Goal: Information Seeking & Learning: Learn about a topic

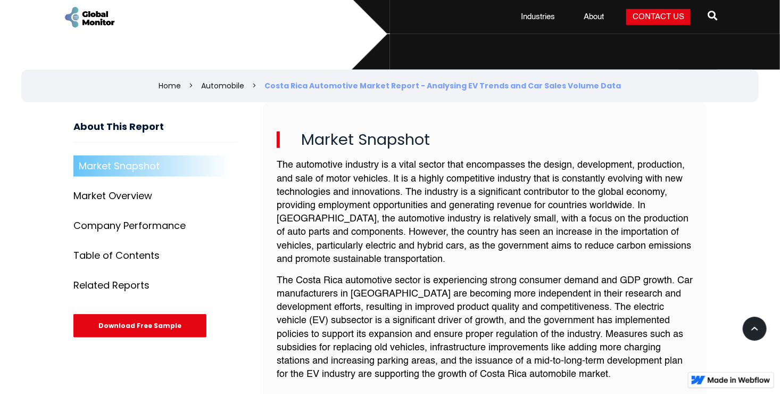
scroll to position [426, 0]
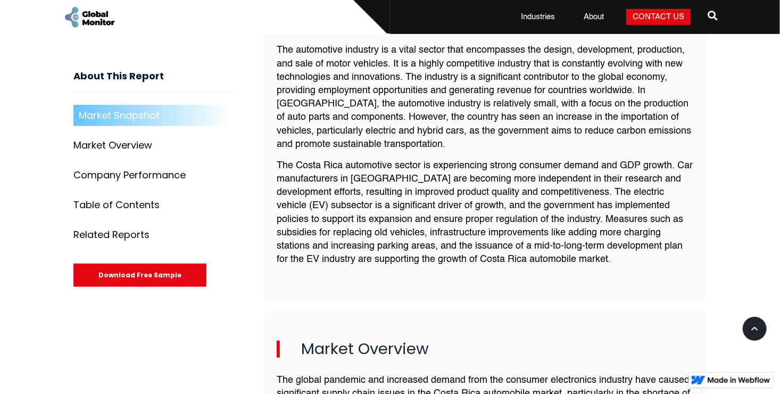
click at [128, 147] on div "Market Overview" at bounding box center [112, 145] width 79 height 11
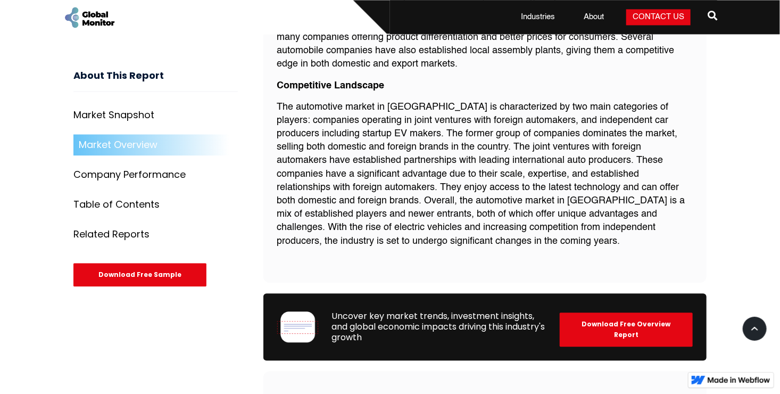
click at [116, 165] on link "Company Performance" at bounding box center [155, 175] width 165 height 21
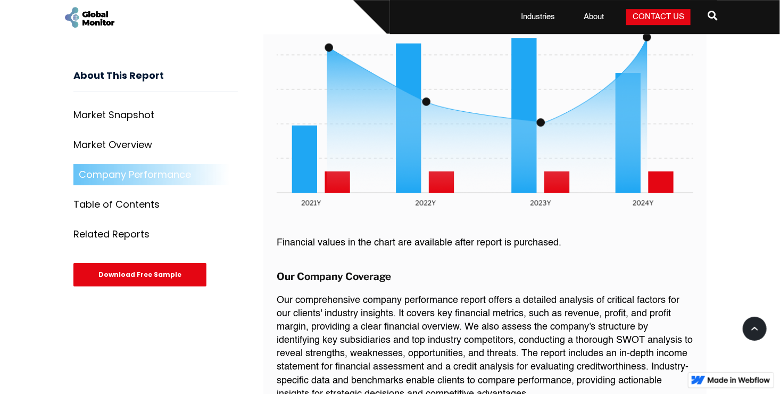
scroll to position [1723, 0]
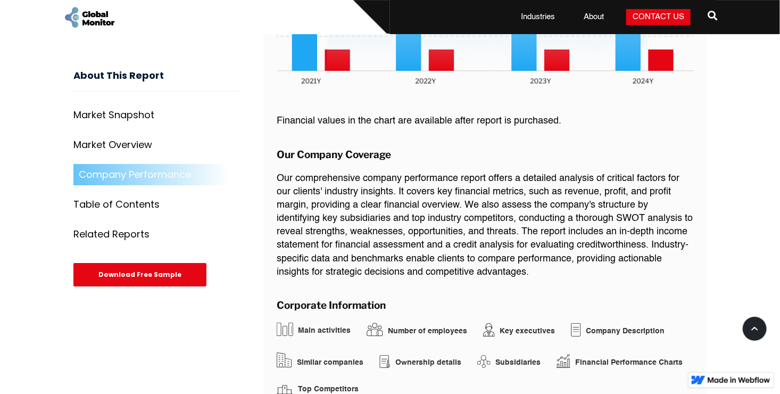
click at [126, 204] on div "Table of Contents" at bounding box center [116, 205] width 86 height 11
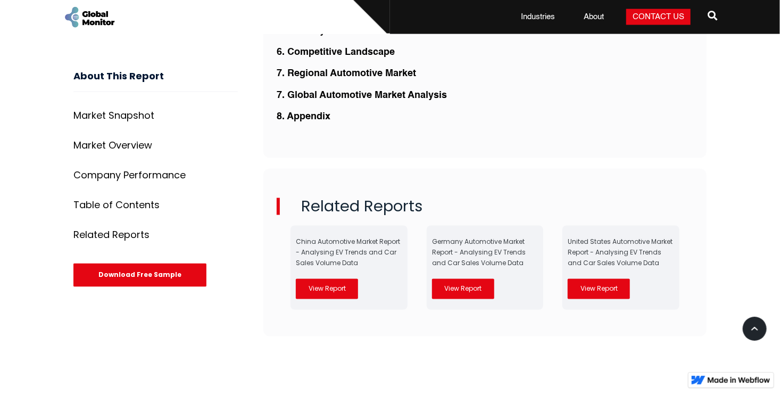
scroll to position [2667, 0]
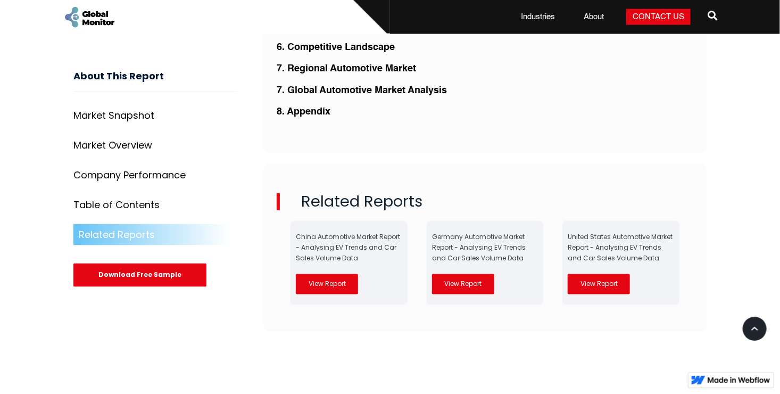
click at [138, 231] on div "Related Reports" at bounding box center [117, 234] width 76 height 11
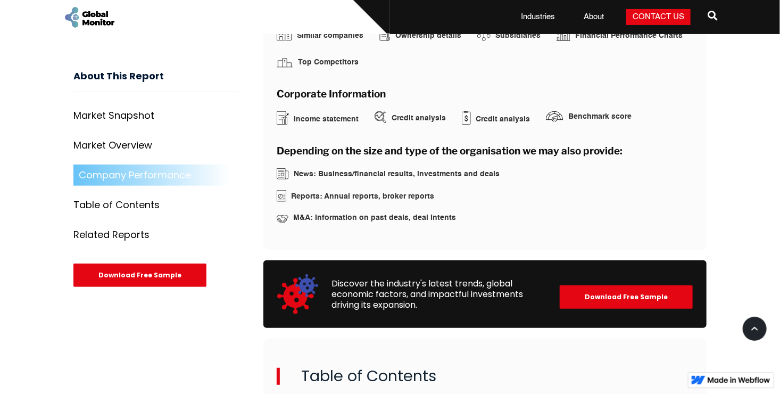
scroll to position [2048, 0]
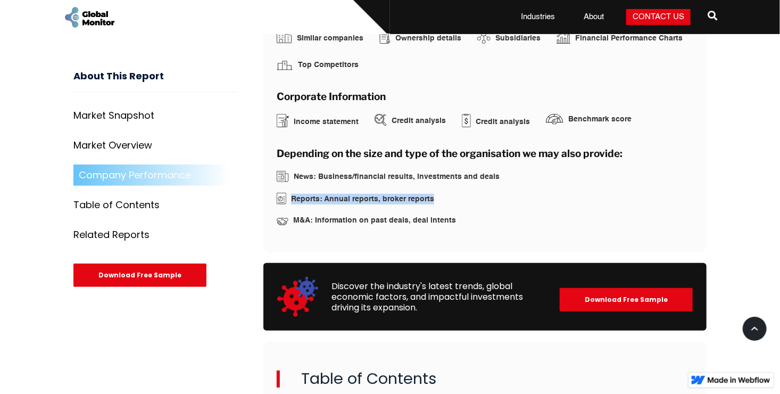
drag, startPoint x: 291, startPoint y: 193, endPoint x: 467, endPoint y: 187, distance: 176.9
click at [467, 193] on div "Reports: Annual reports, broker reports" at bounding box center [485, 199] width 417 height 12
drag, startPoint x: 467, startPoint y: 187, endPoint x: 462, endPoint y: 202, distance: 15.8
click at [462, 202] on div "News: Business/financial results, investments and deals Reports: Annual reports…" at bounding box center [485, 198] width 417 height 55
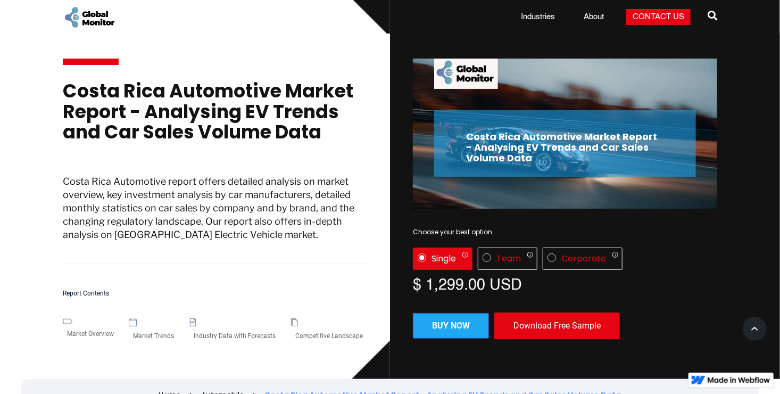
scroll to position [0, 0]
